Goal: Task Accomplishment & Management: Use online tool/utility

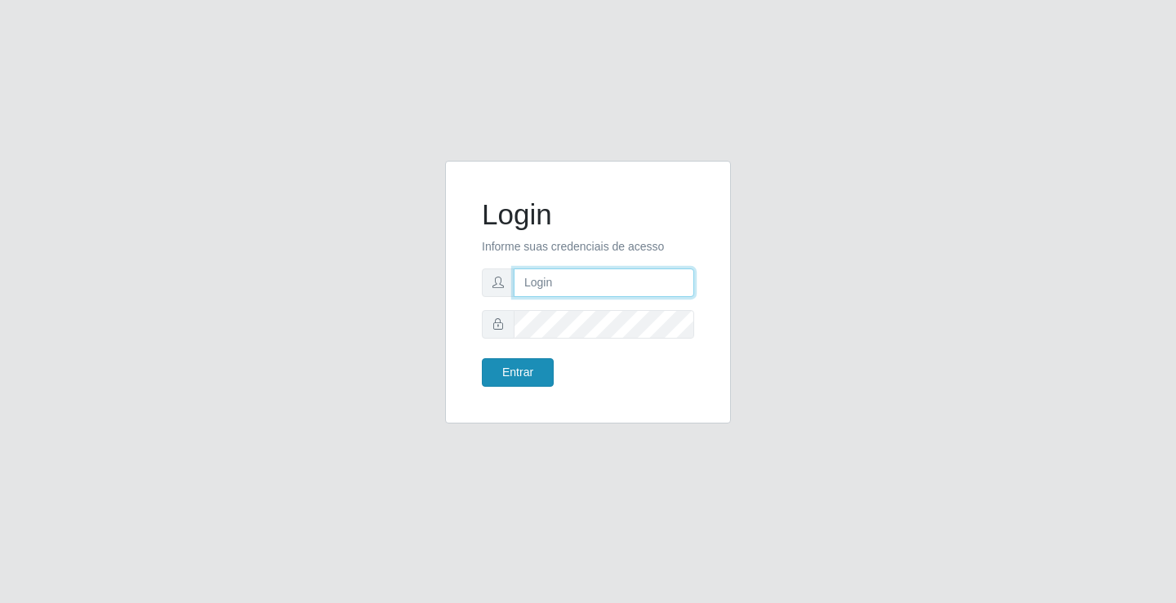
type input "[EMAIL_ADDRESS][DOMAIN_NAME]"
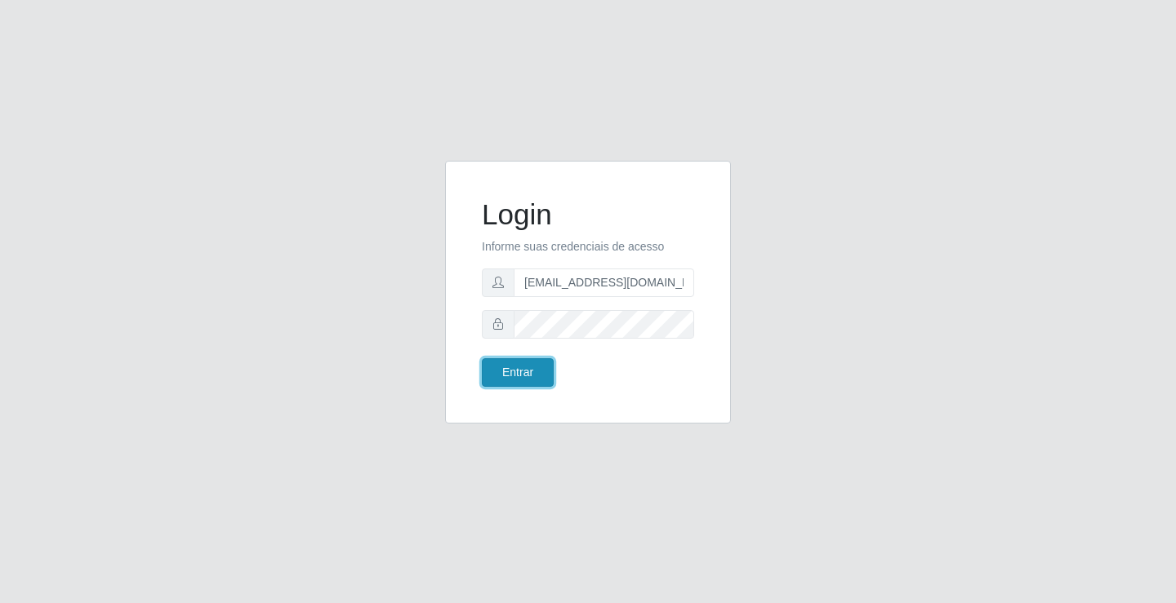
click at [497, 376] on button "Entrar" at bounding box center [518, 372] width 72 height 29
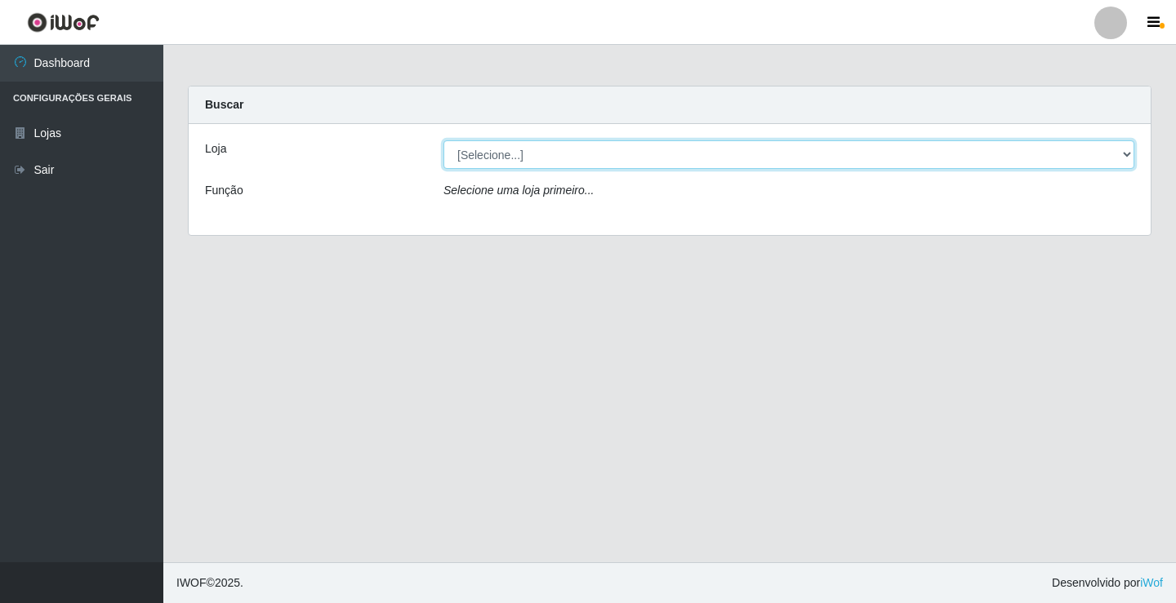
click at [494, 149] on select "[Selecione...] Rede Potiguar 4 - Extremoz" at bounding box center [788, 154] width 691 height 29
select select "78"
click at [443, 140] on select "[Selecione...] Rede Potiguar 4 - Extremoz" at bounding box center [788, 154] width 691 height 29
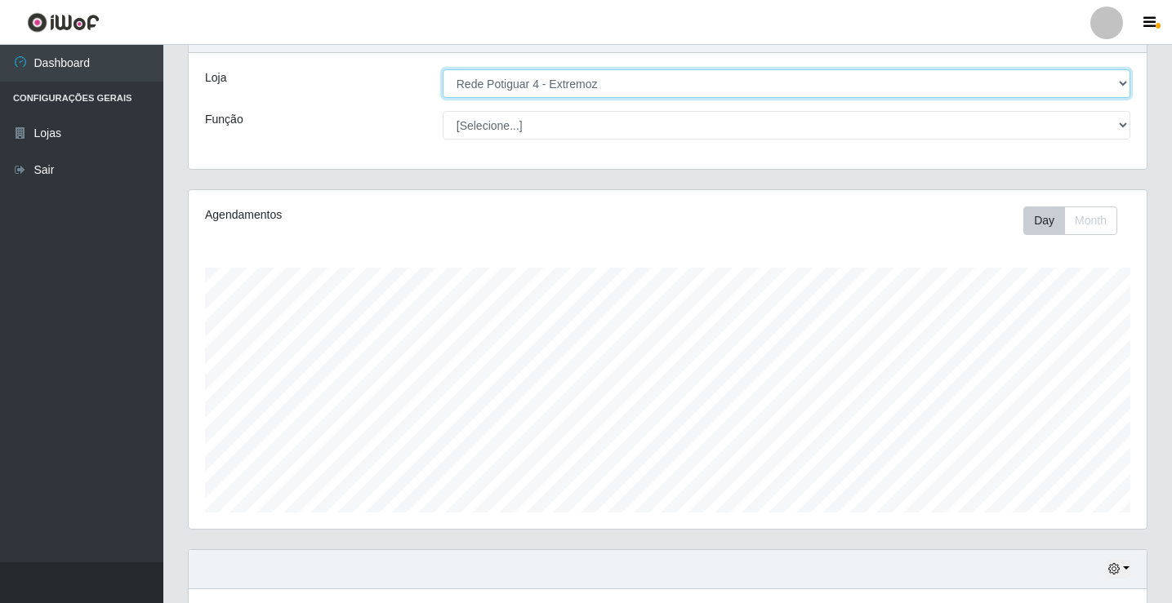
scroll to position [263, 0]
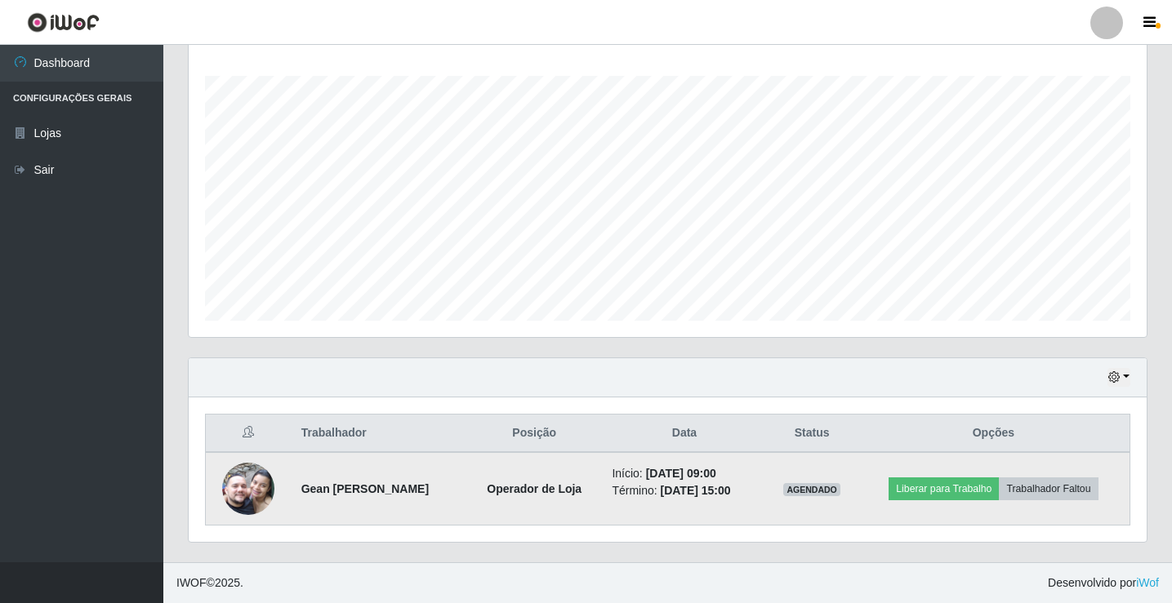
click at [263, 482] on img at bounding box center [248, 489] width 52 height 93
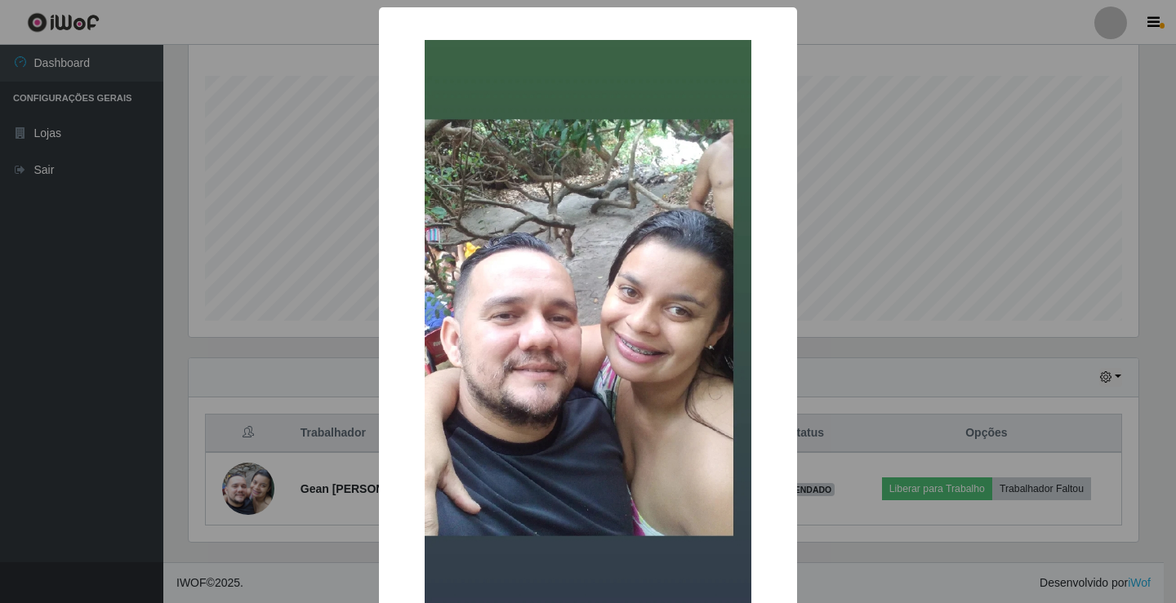
click at [337, 410] on div "× OK Cancel" at bounding box center [588, 301] width 1176 height 603
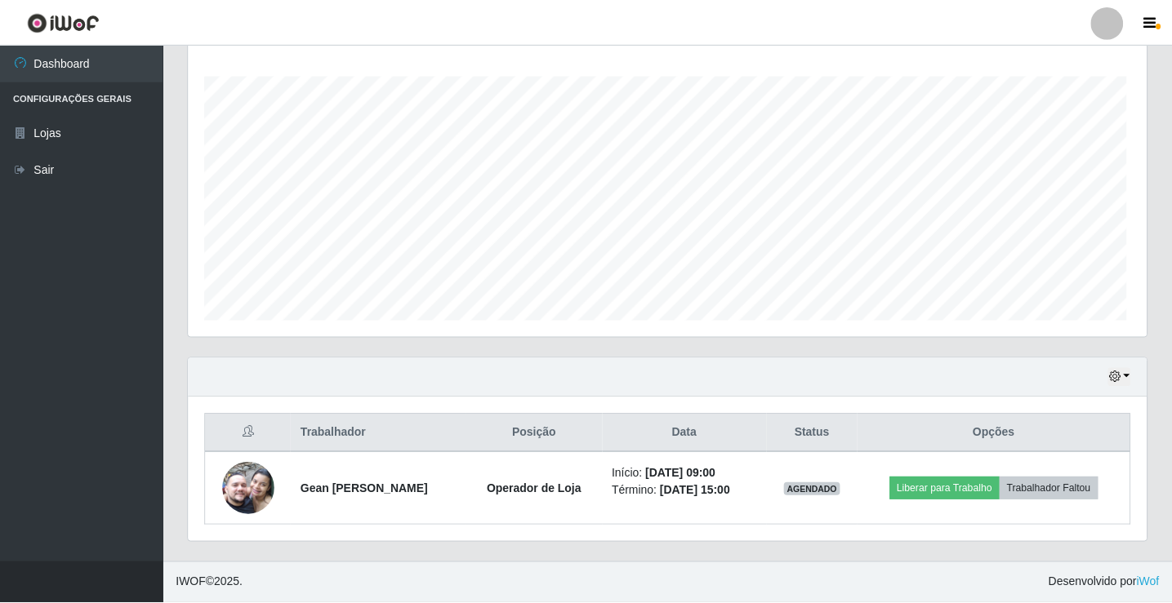
scroll to position [339, 958]
click at [655, 376] on div "Hoje 1 dia 3 dias 1 Semana Não encerrados" at bounding box center [668, 377] width 958 height 39
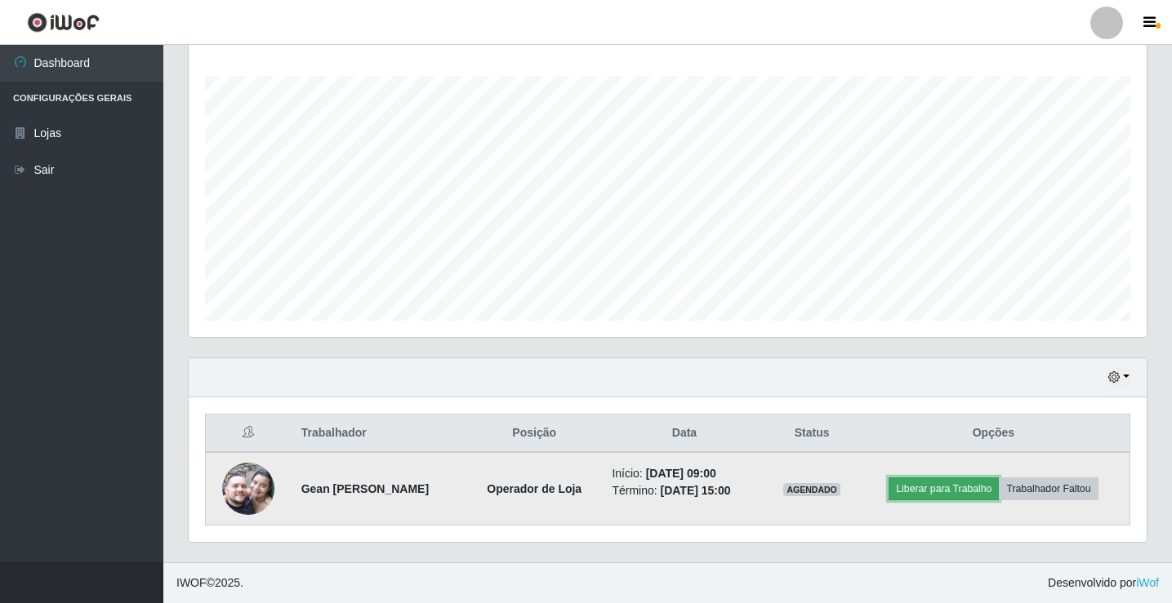
click at [932, 493] on button "Liberar para Trabalho" at bounding box center [943, 489] width 110 height 23
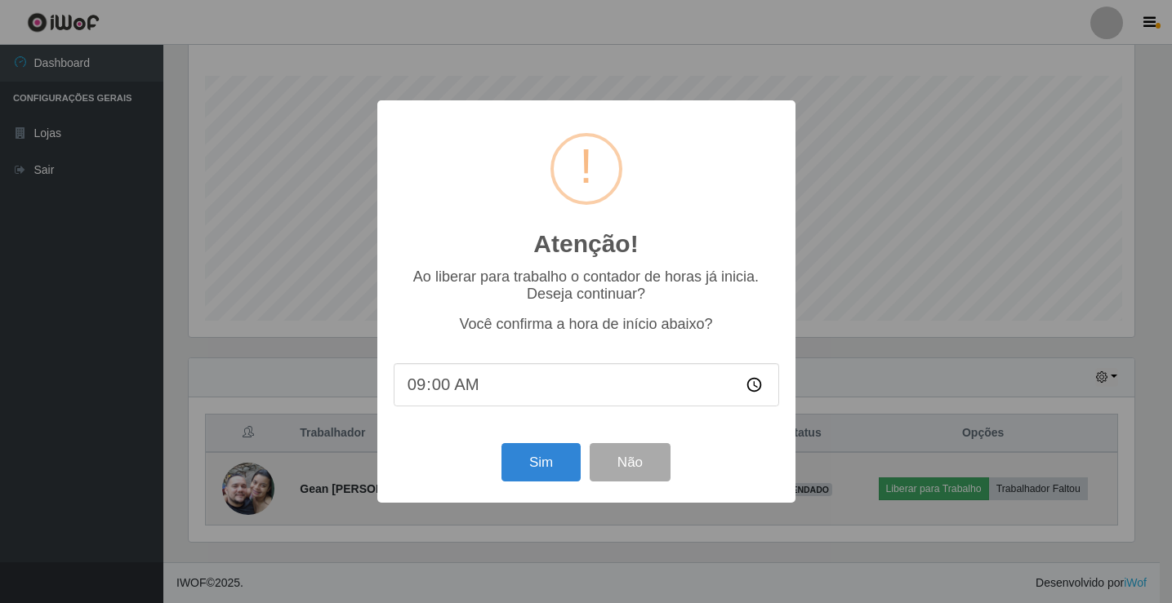
scroll to position [339, 950]
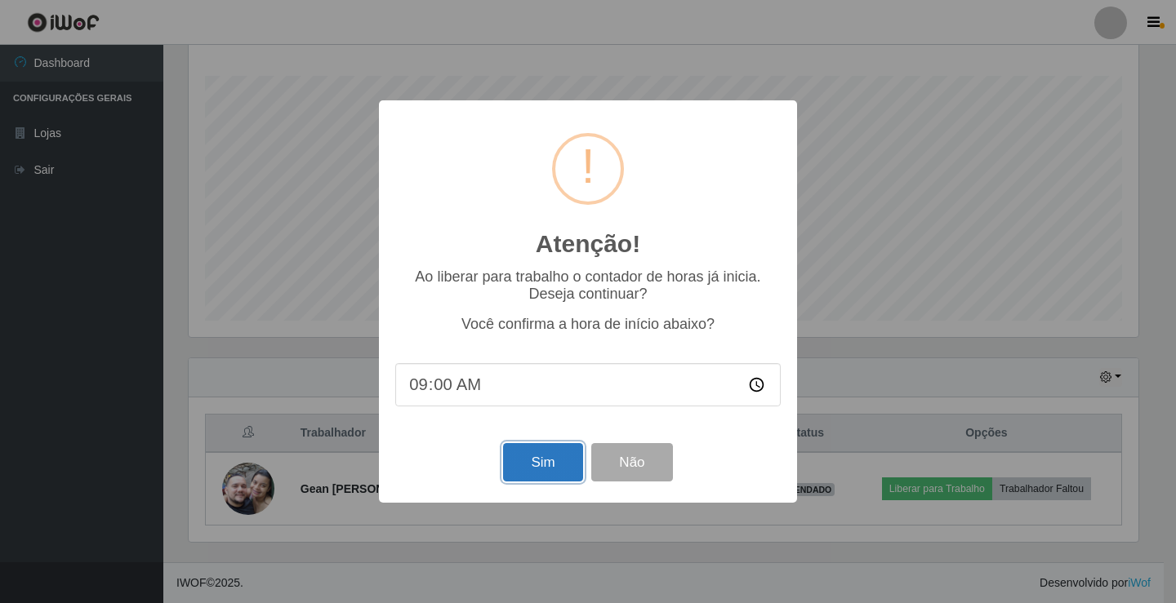
click at [536, 468] on button "Sim" at bounding box center [542, 462] width 79 height 38
